Goal: Information Seeking & Learning: Learn about a topic

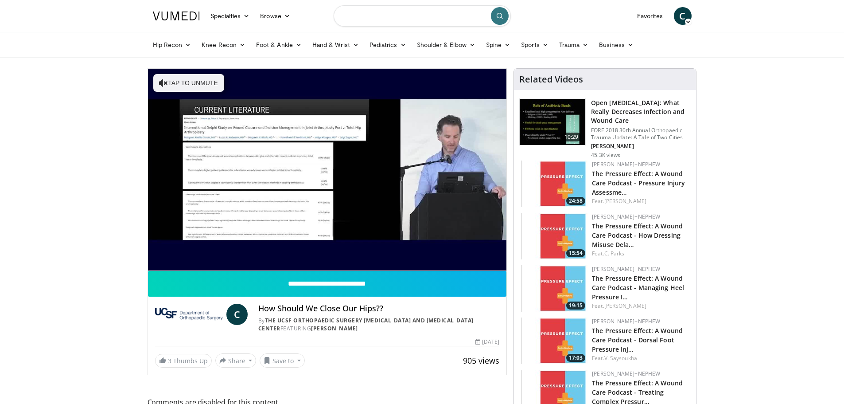
click at [366, 10] on input "Search topics, interventions" at bounding box center [422, 15] width 177 height 21
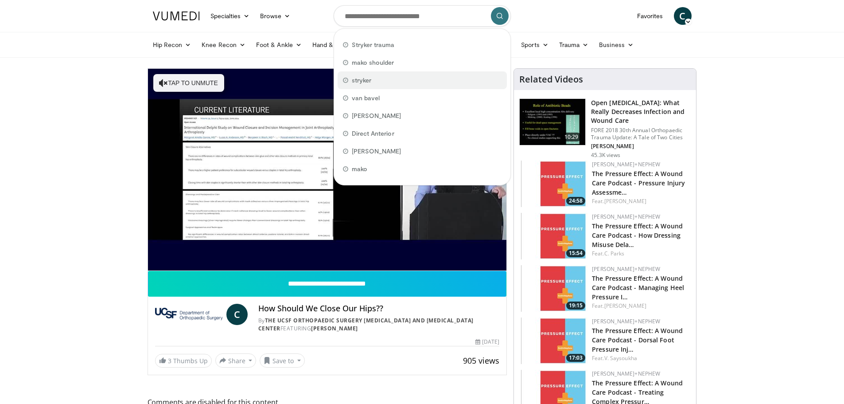
click at [370, 80] on span "stryker" at bounding box center [362, 80] width 20 height 9
type input "*******"
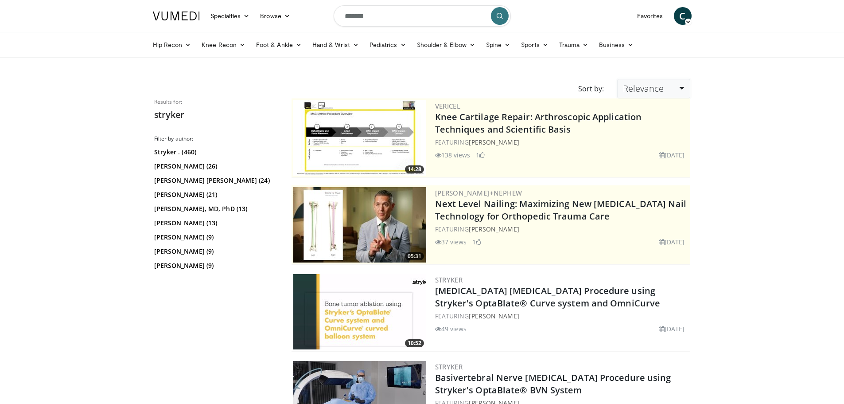
click at [669, 89] on link "Relevance" at bounding box center [653, 89] width 73 height 20
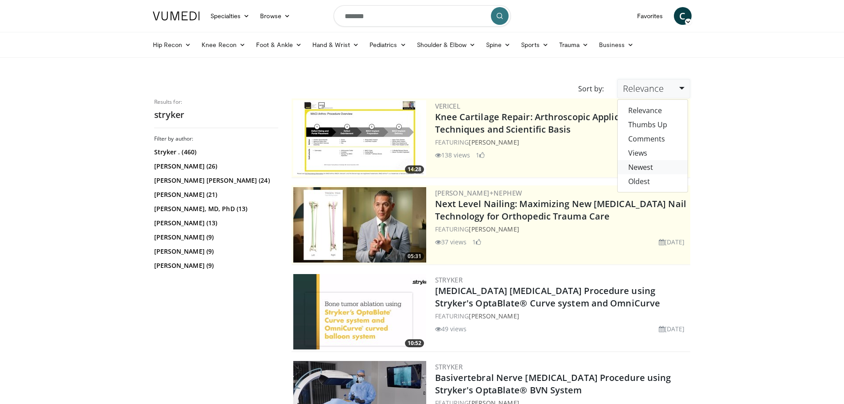
click at [645, 167] on link "Newest" at bounding box center [653, 167] width 70 height 14
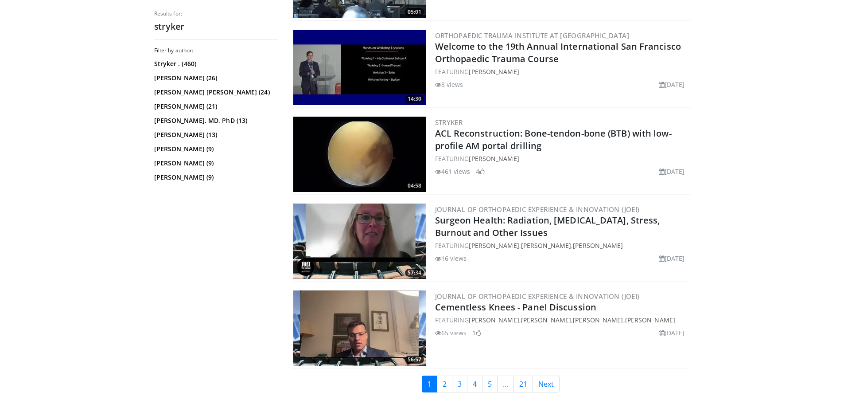
scroll to position [2128, 0]
